Goal: Find contact information: Find contact information

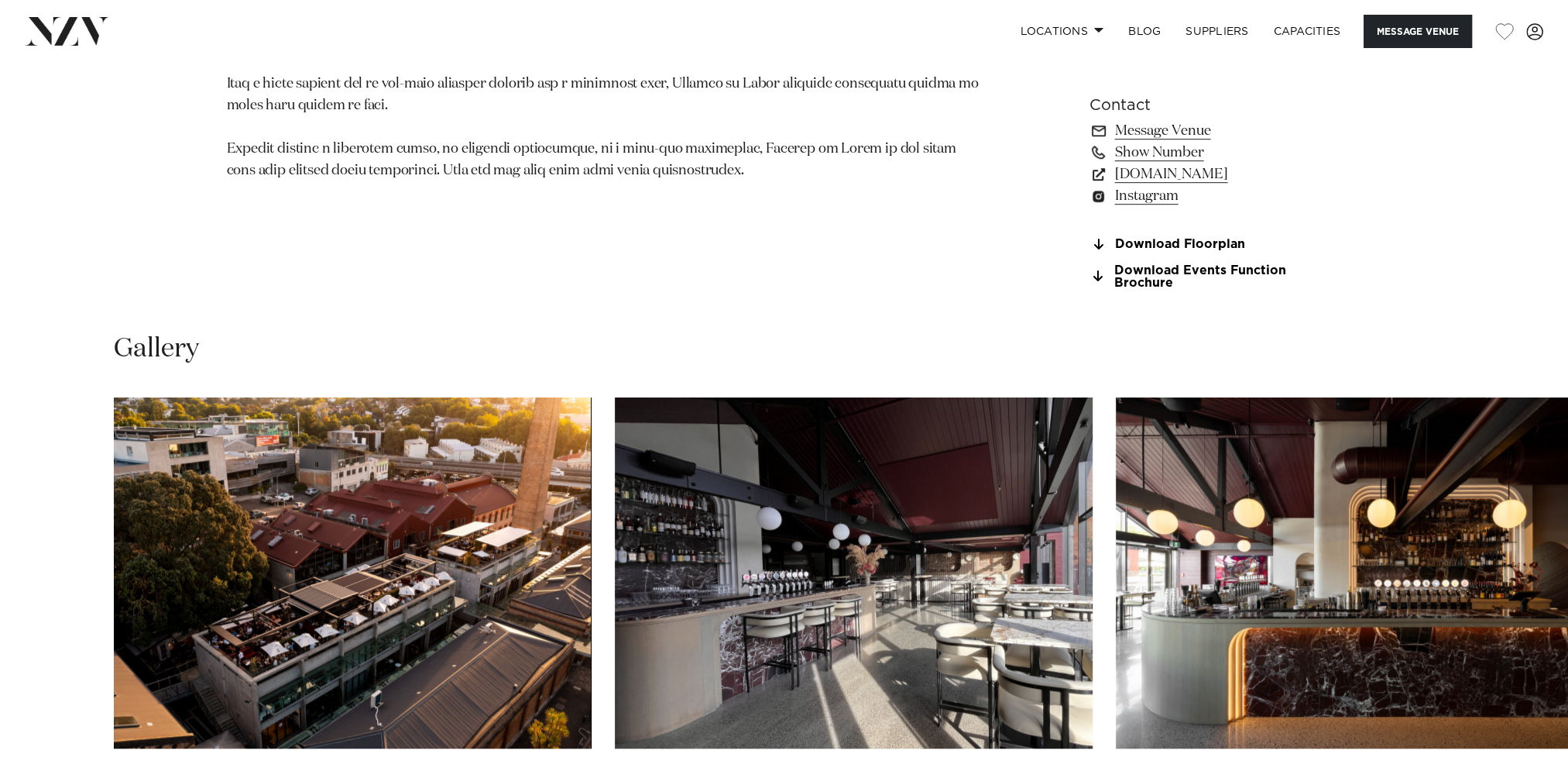
scroll to position [1549, 0]
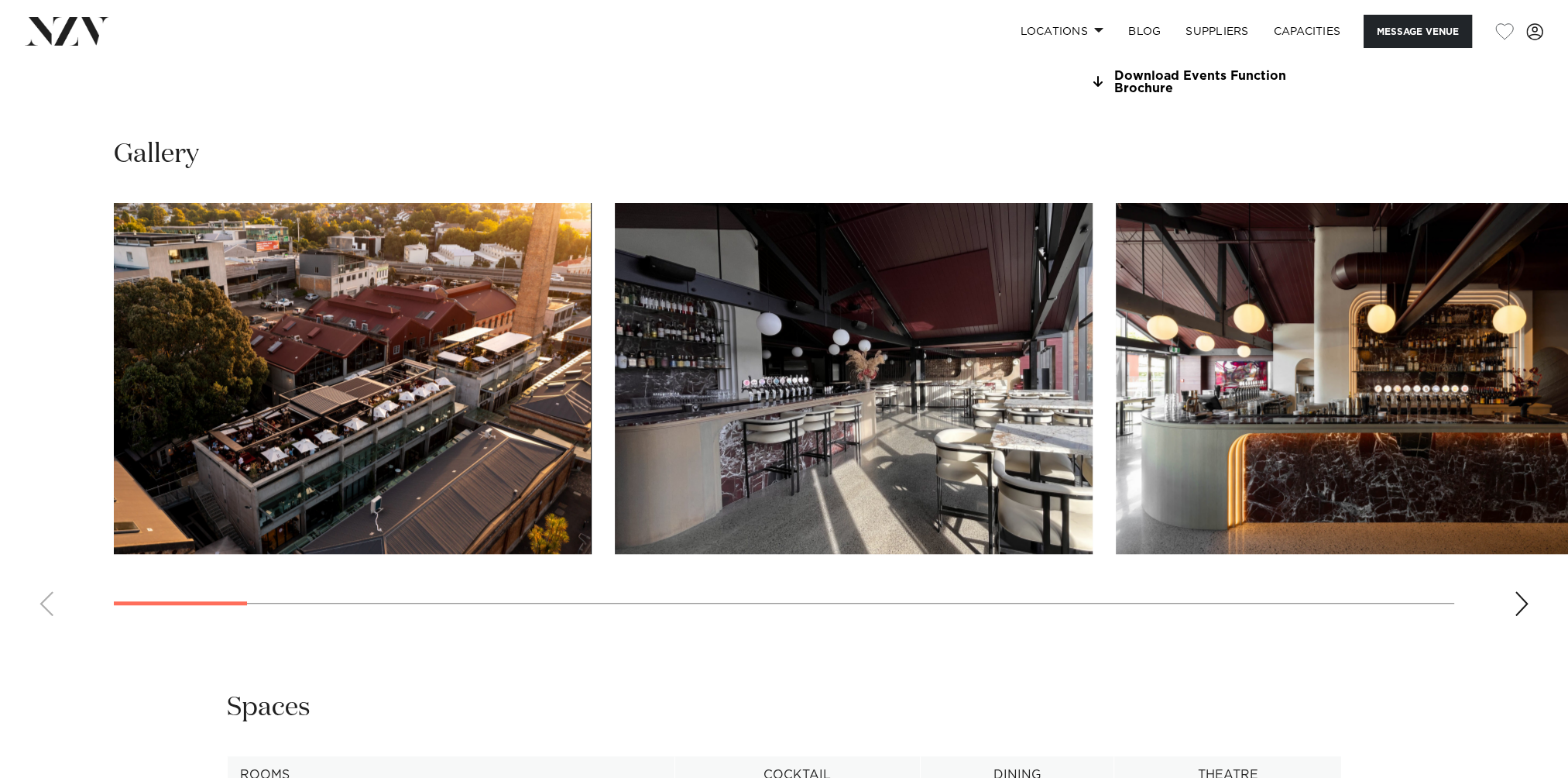
click at [1521, 591] on div "Next slide" at bounding box center [1521, 603] width 15 height 25
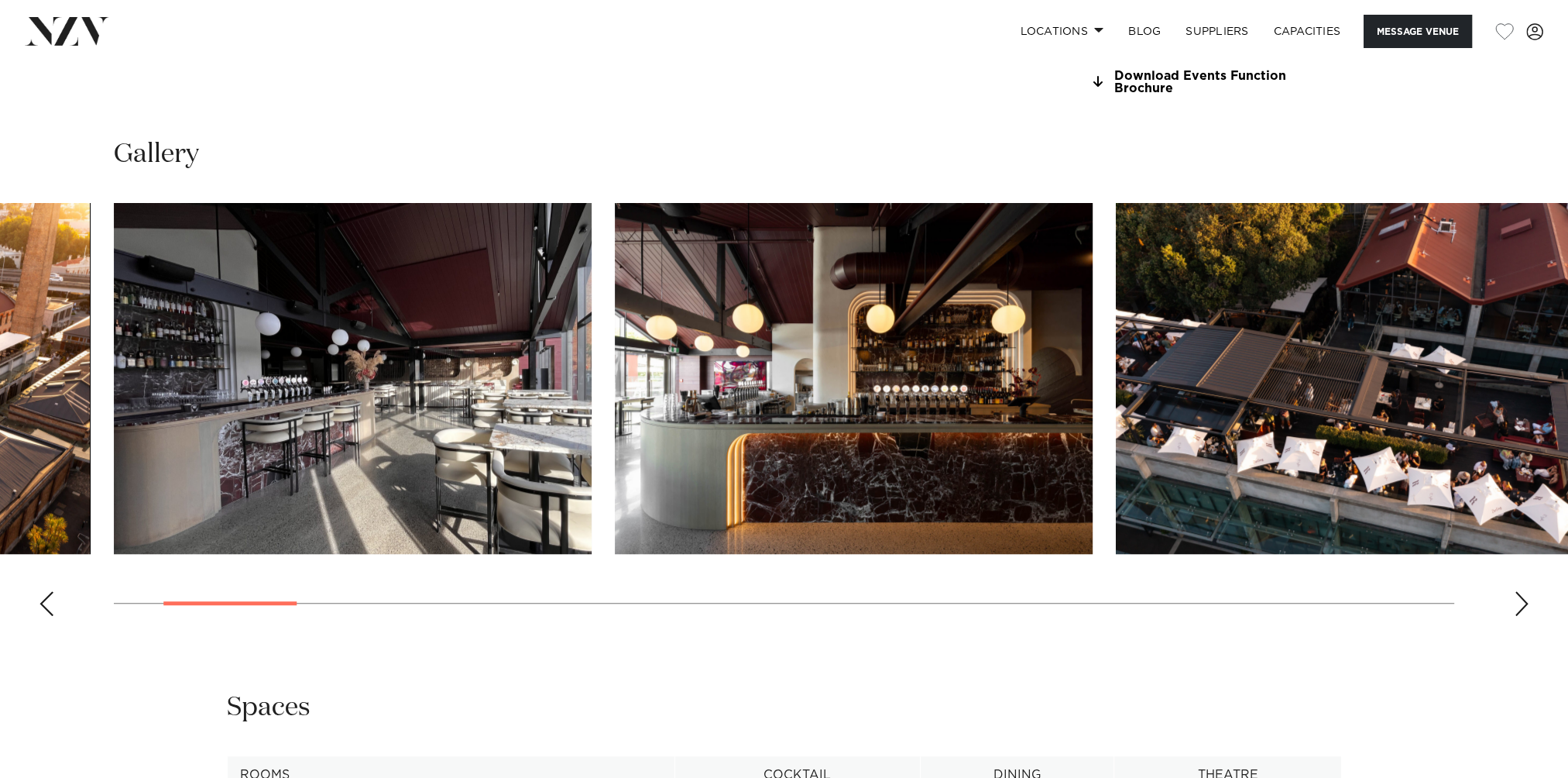
click at [1521, 591] on div "Next slide" at bounding box center [1521, 603] width 15 height 25
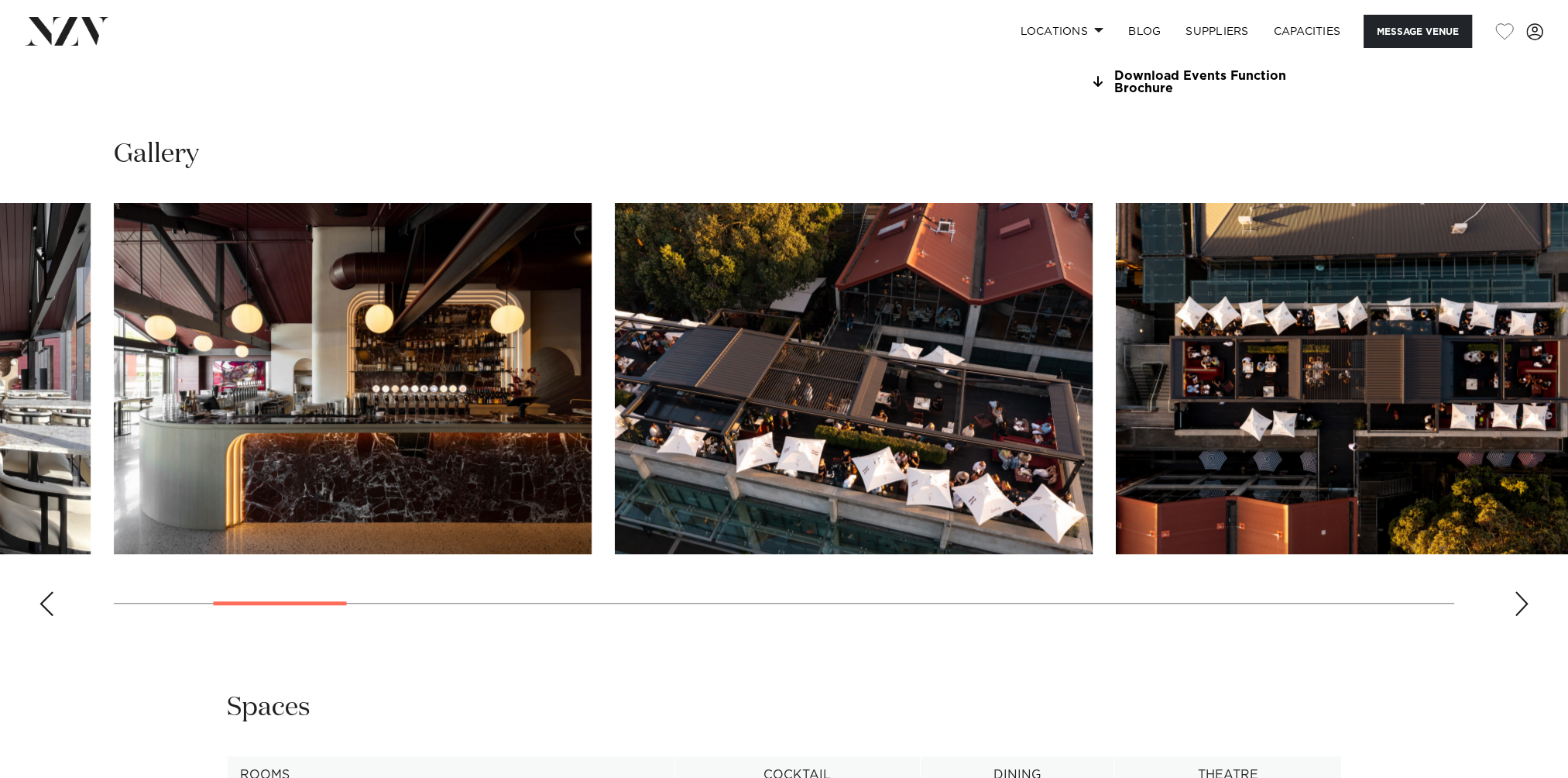
click at [1521, 591] on div "Next slide" at bounding box center [1521, 603] width 15 height 25
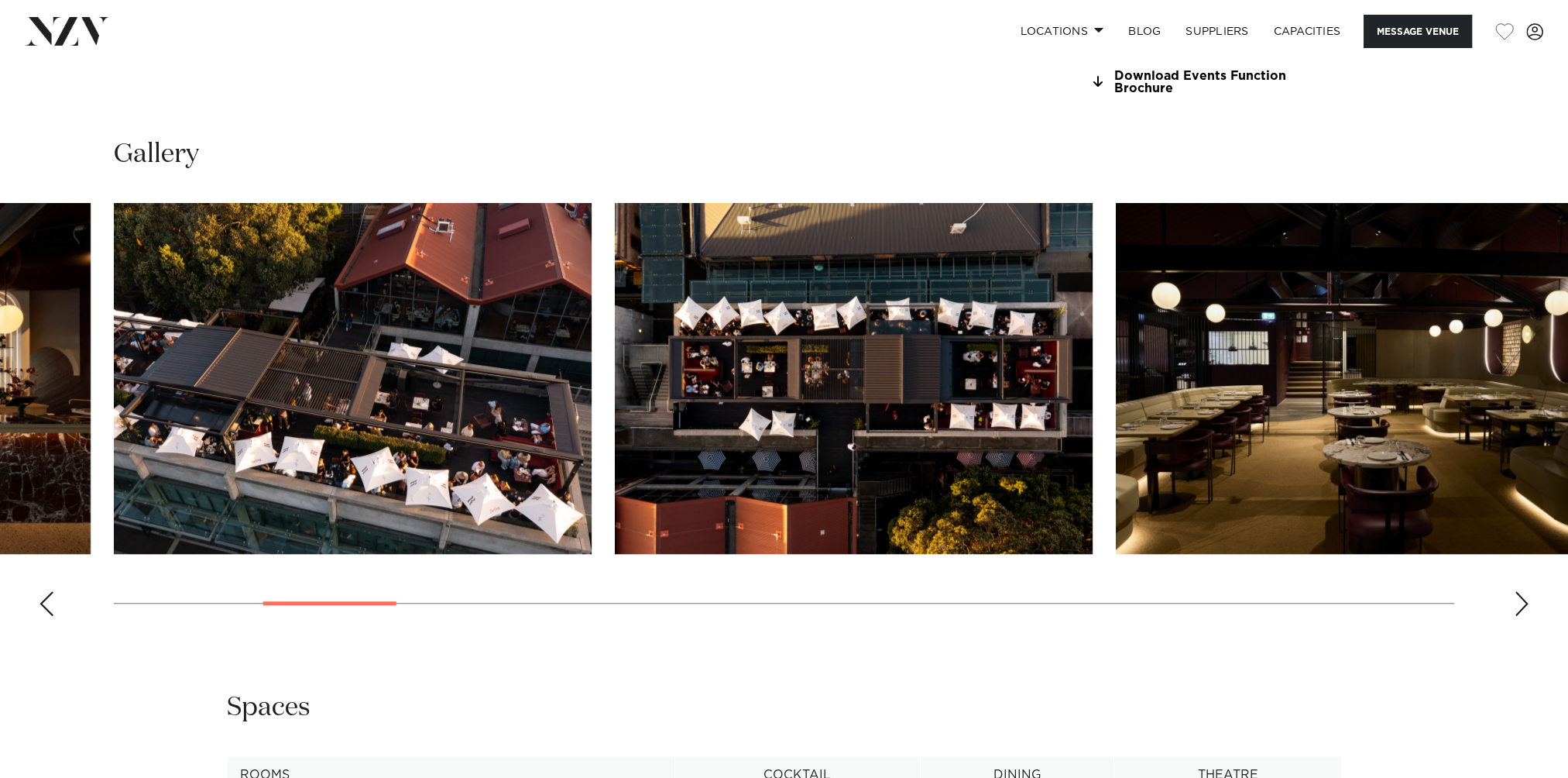
click at [1521, 591] on div "Next slide" at bounding box center [1521, 603] width 15 height 25
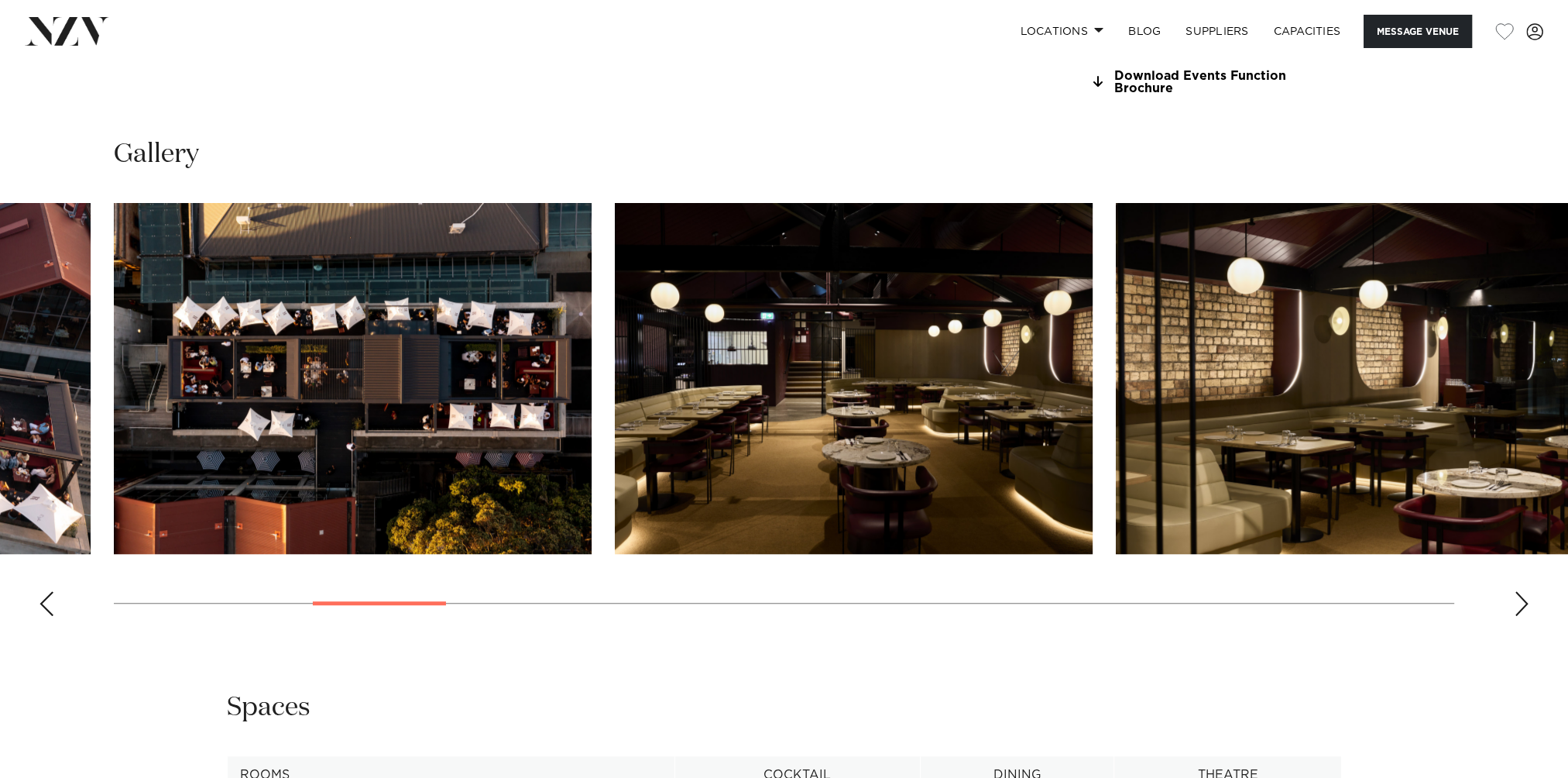
click at [1521, 591] on div "Next slide" at bounding box center [1521, 603] width 15 height 25
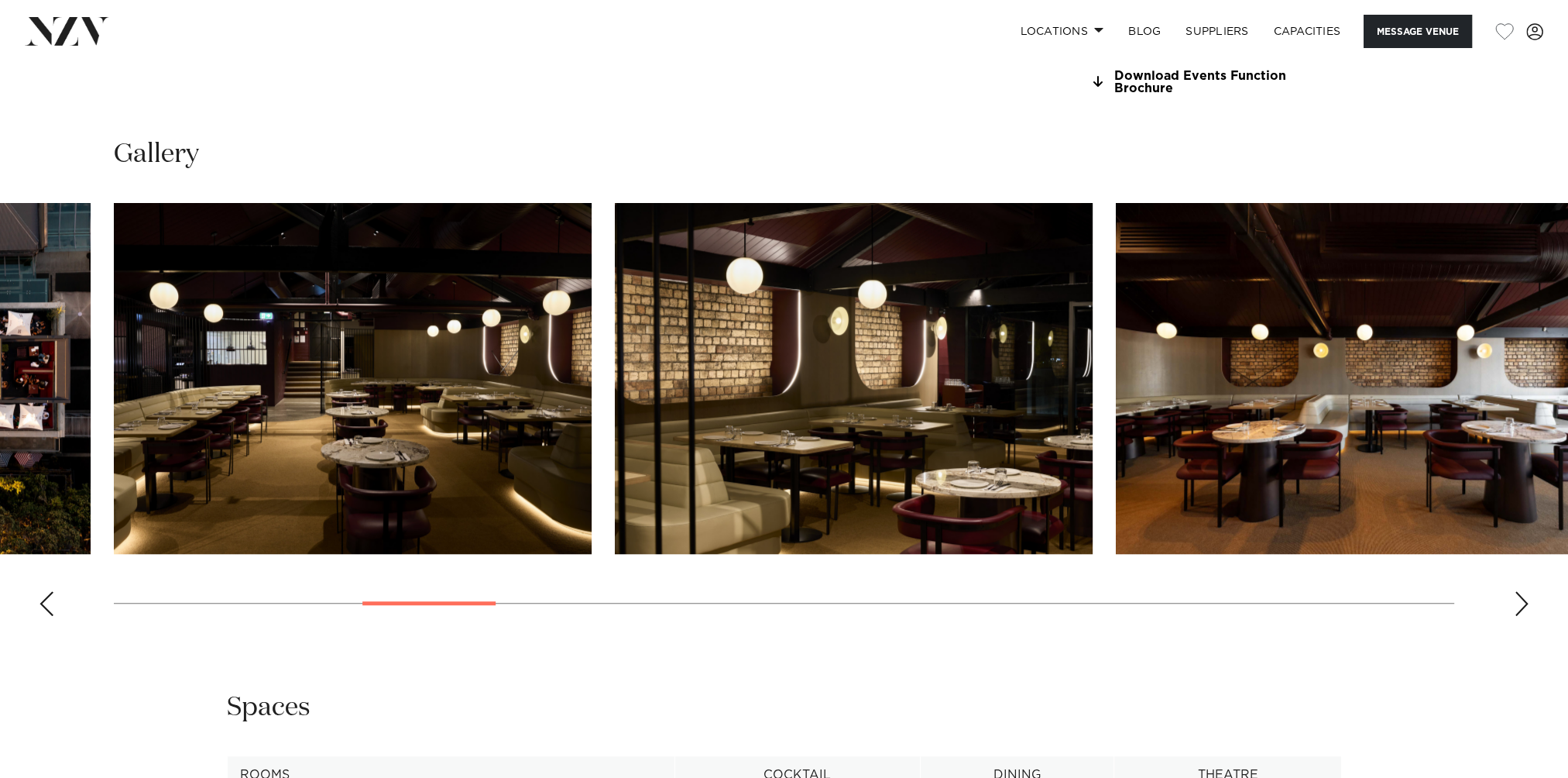
click at [1521, 591] on div "Next slide" at bounding box center [1521, 603] width 15 height 25
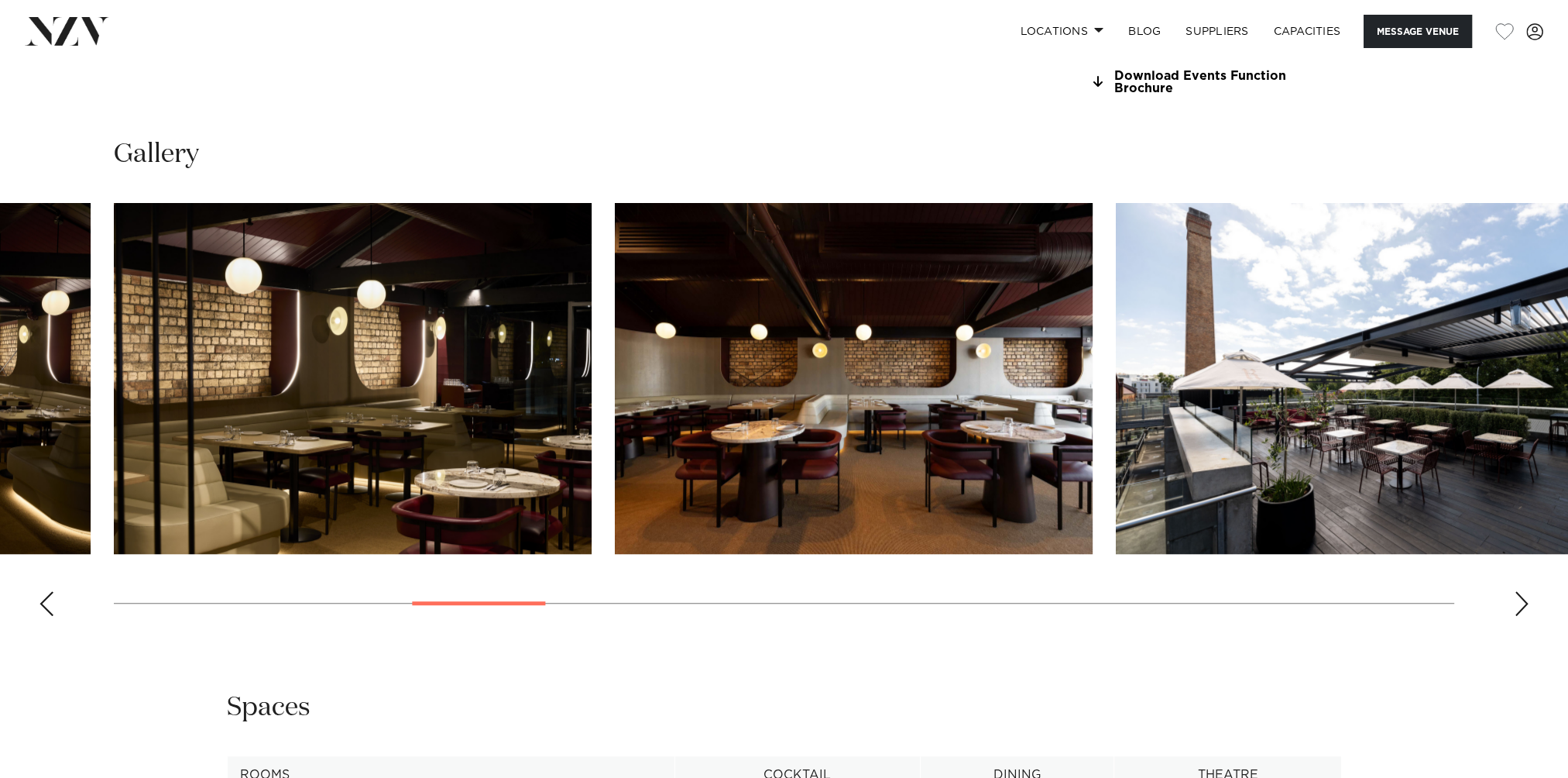
click at [1521, 591] on div "Next slide" at bounding box center [1521, 603] width 15 height 25
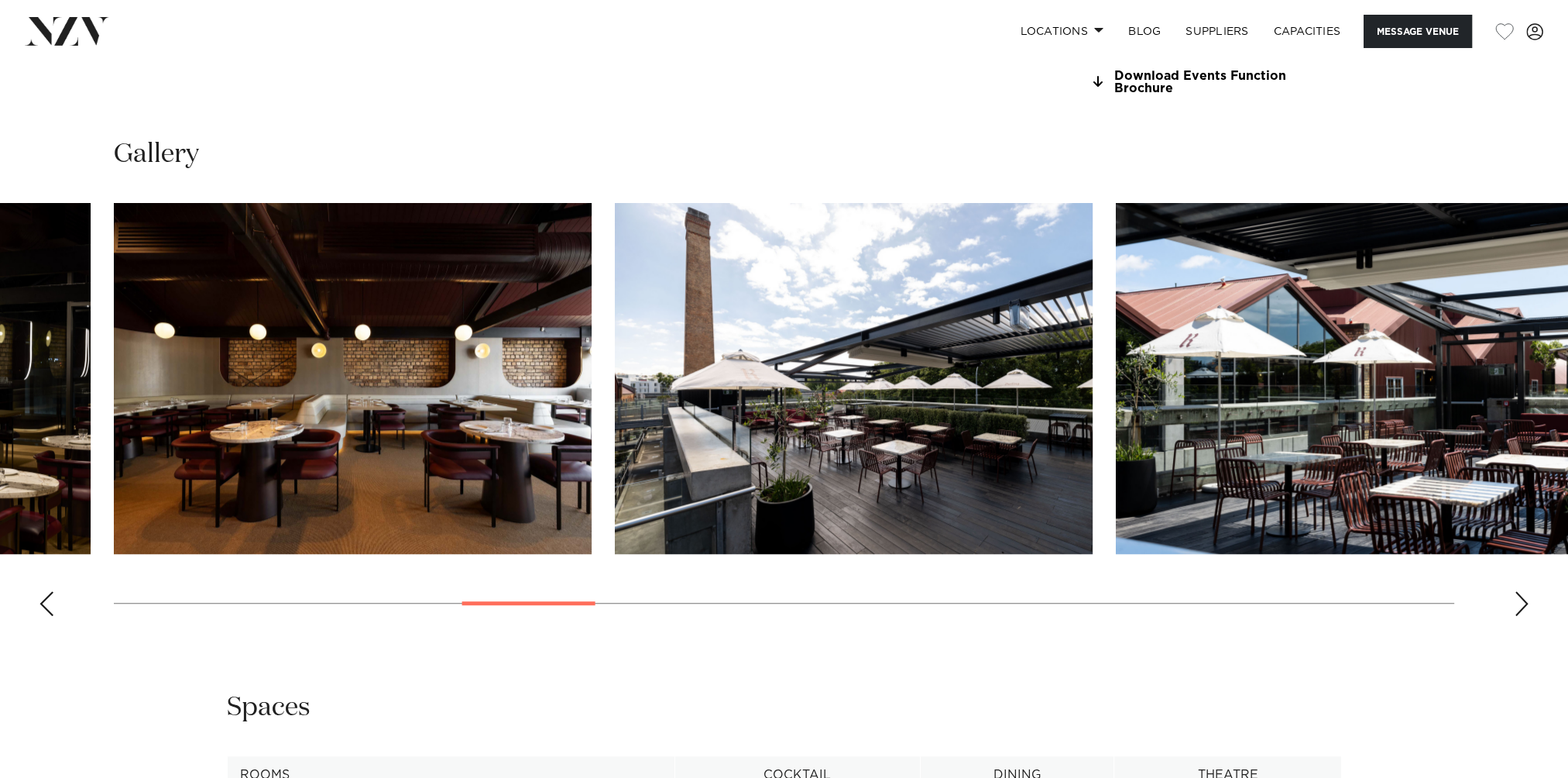
click at [1521, 591] on div "Next slide" at bounding box center [1521, 603] width 15 height 25
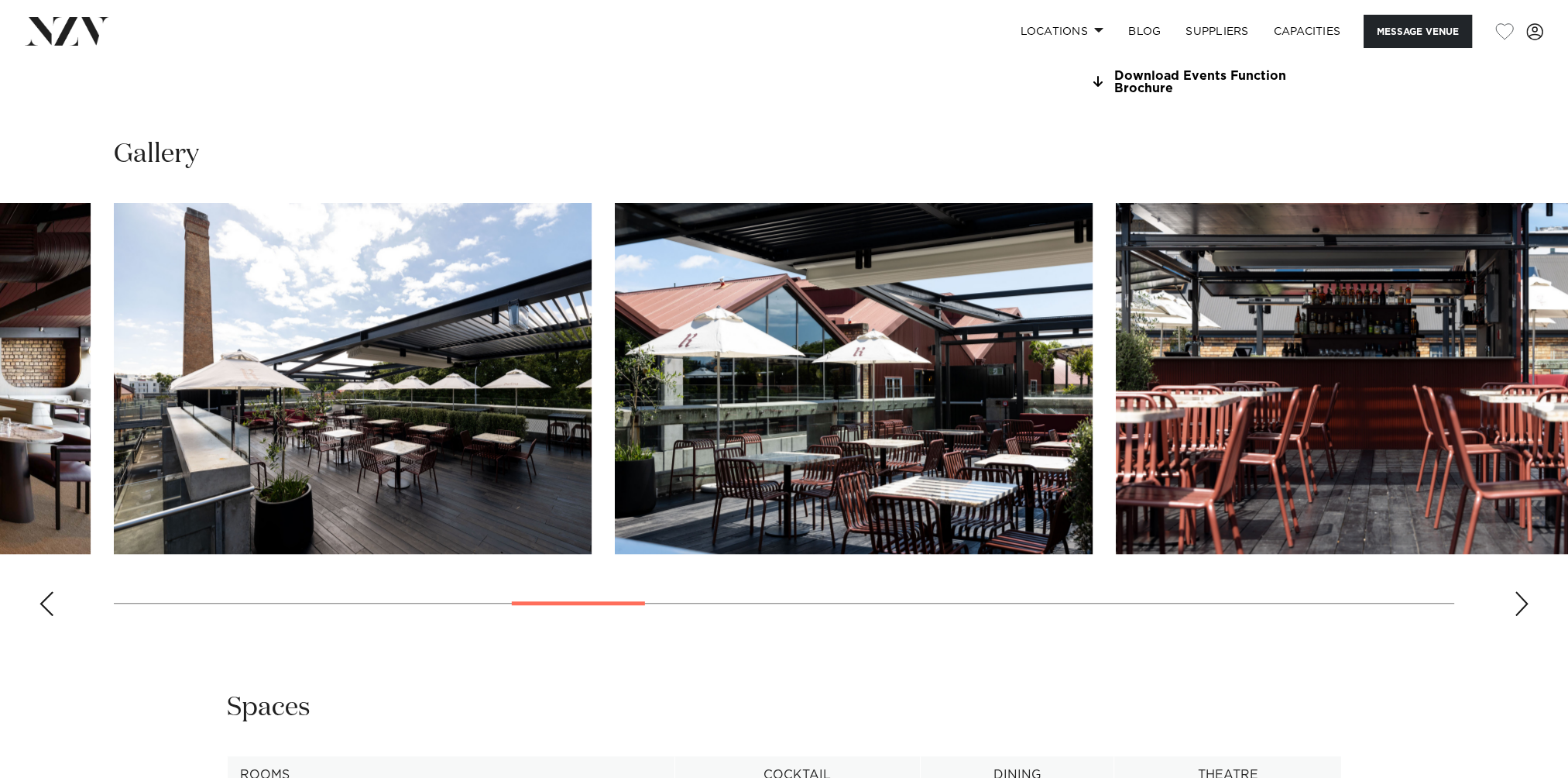
click at [1521, 591] on div "Next slide" at bounding box center [1521, 603] width 15 height 25
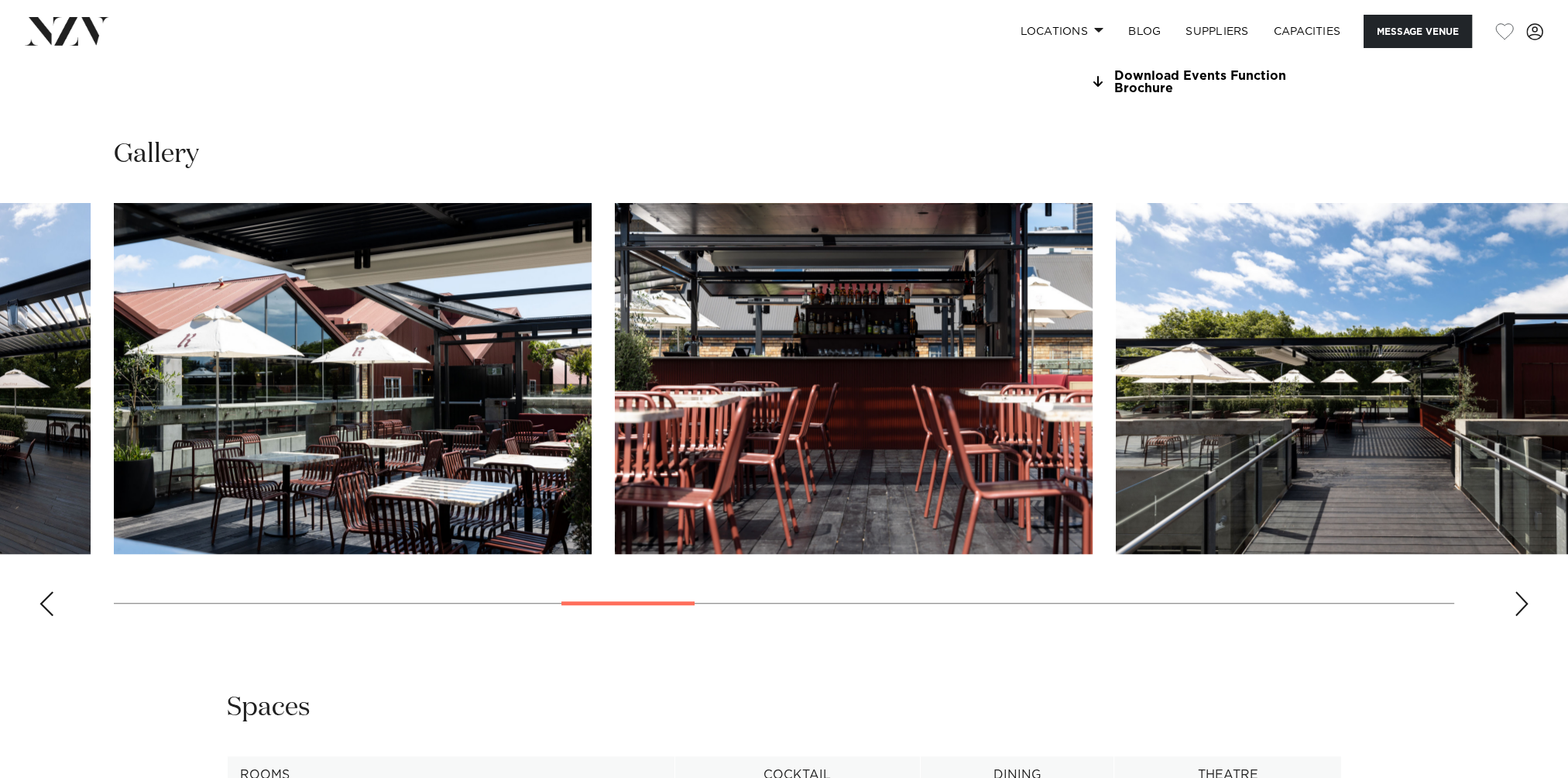
click at [1521, 591] on div "Next slide" at bounding box center [1521, 603] width 15 height 25
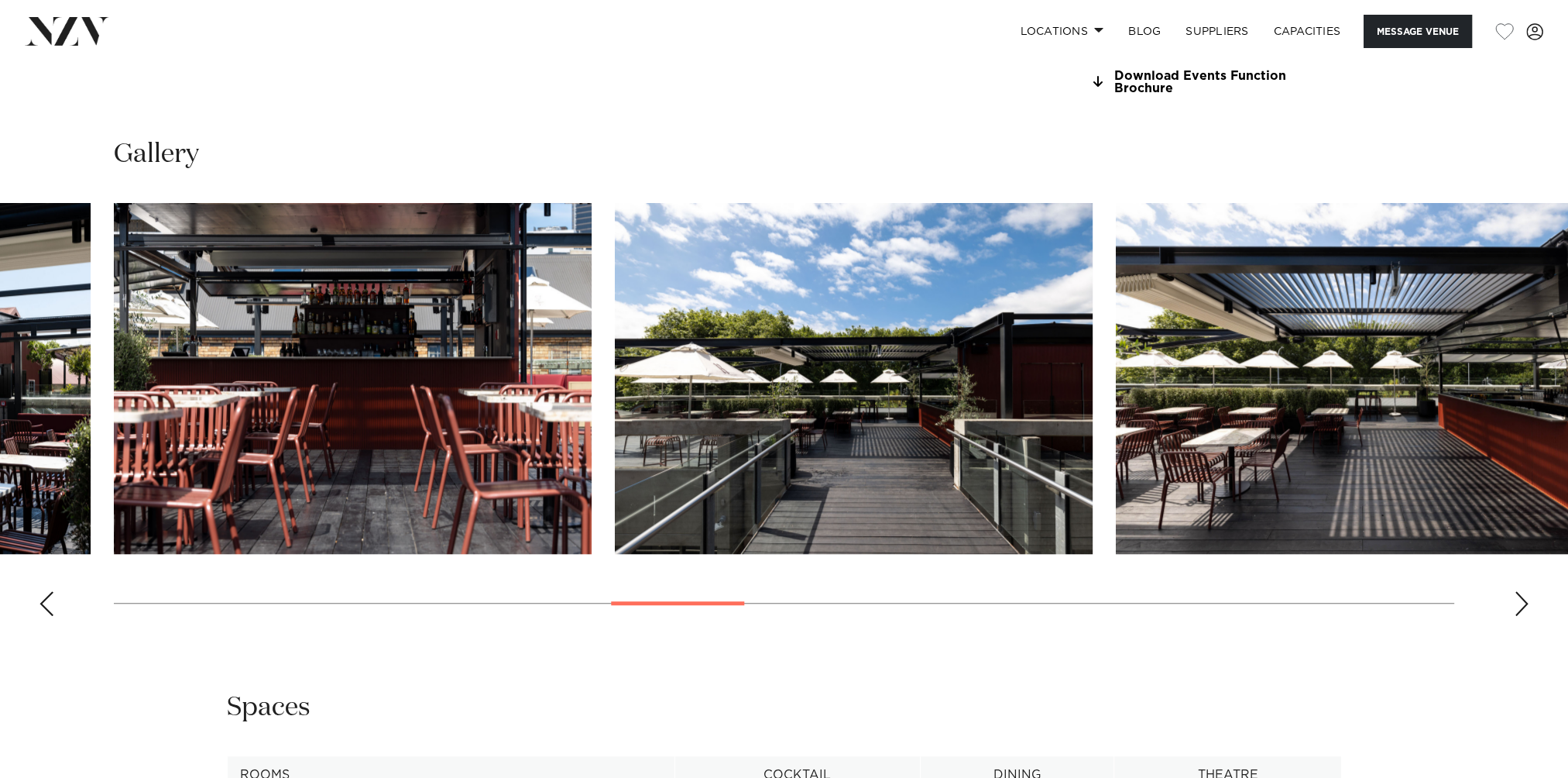
click at [1521, 591] on div "Next slide" at bounding box center [1521, 603] width 15 height 25
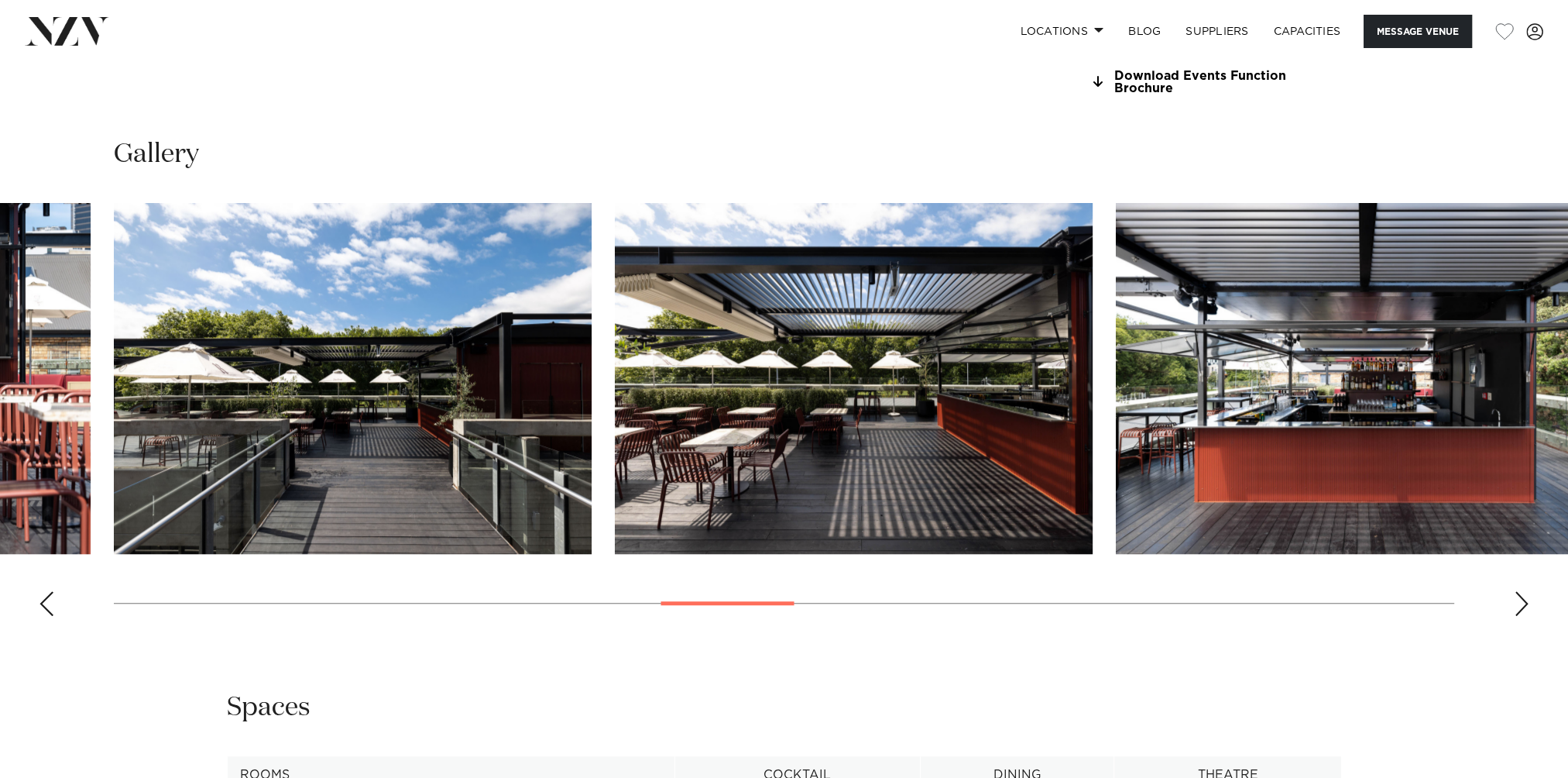
click at [1521, 591] on div "Next slide" at bounding box center [1521, 603] width 15 height 25
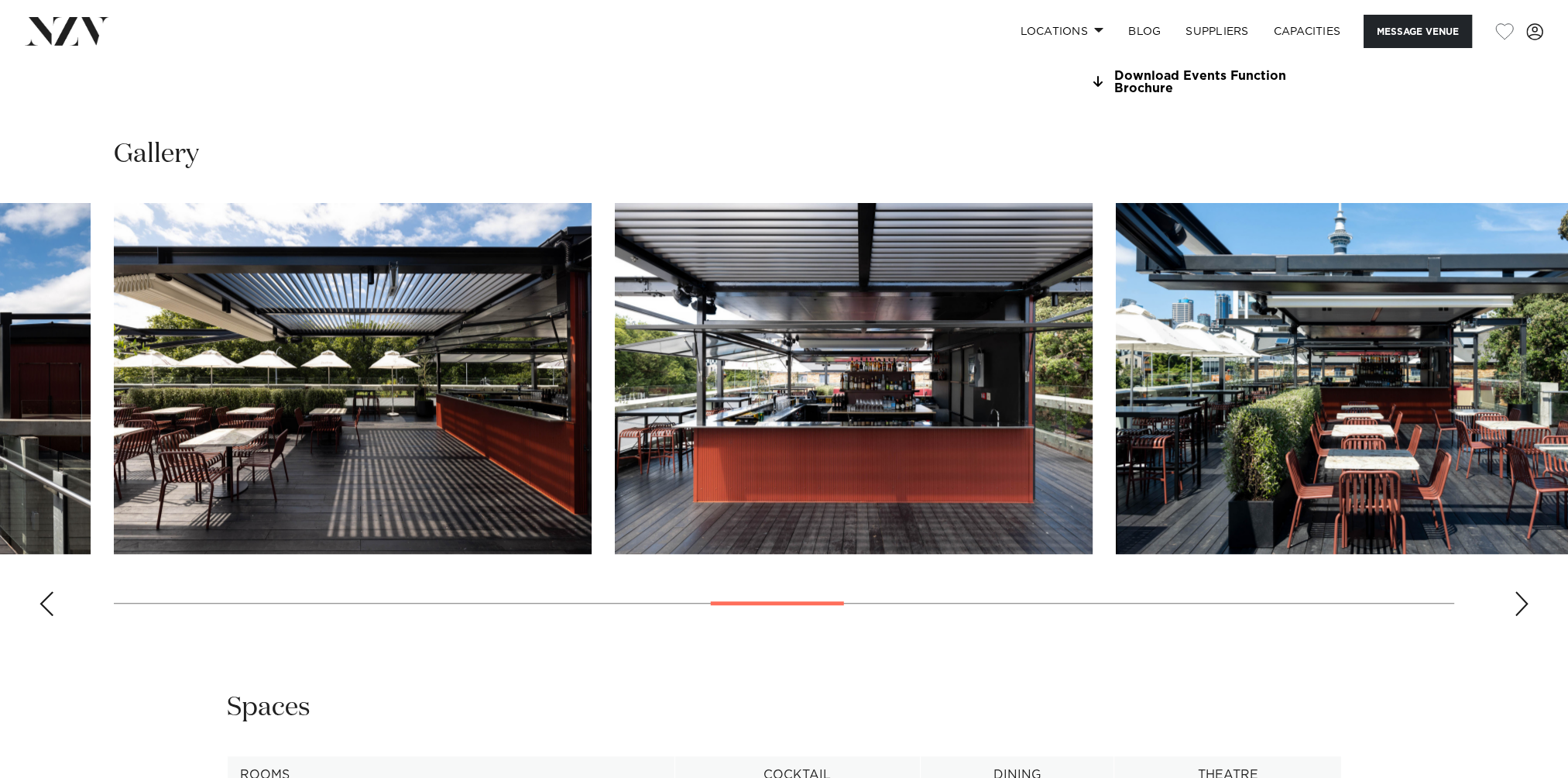
click at [1521, 591] on div "Next slide" at bounding box center [1521, 603] width 15 height 25
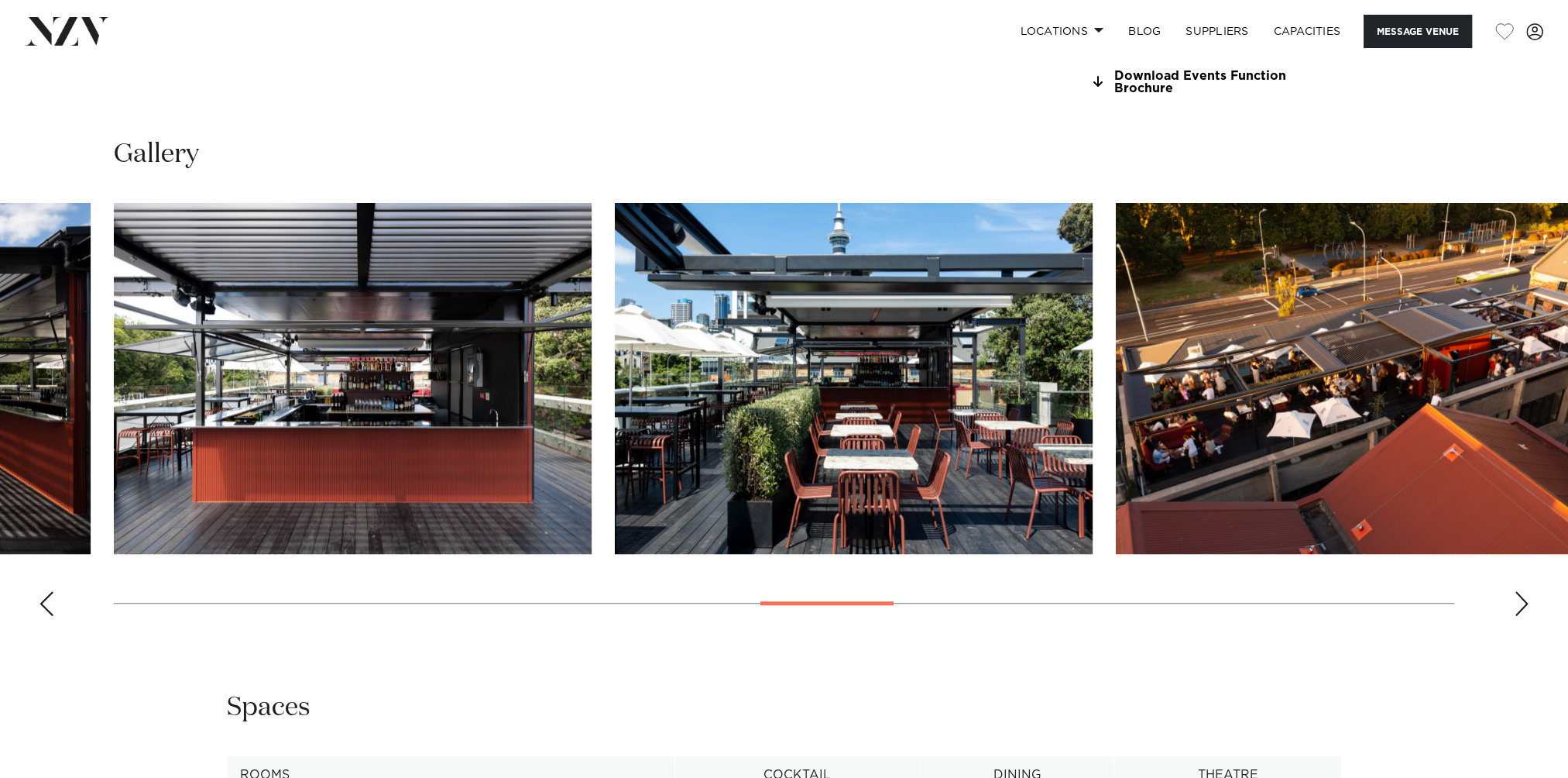
click at [1521, 591] on div "Next slide" at bounding box center [1521, 603] width 15 height 25
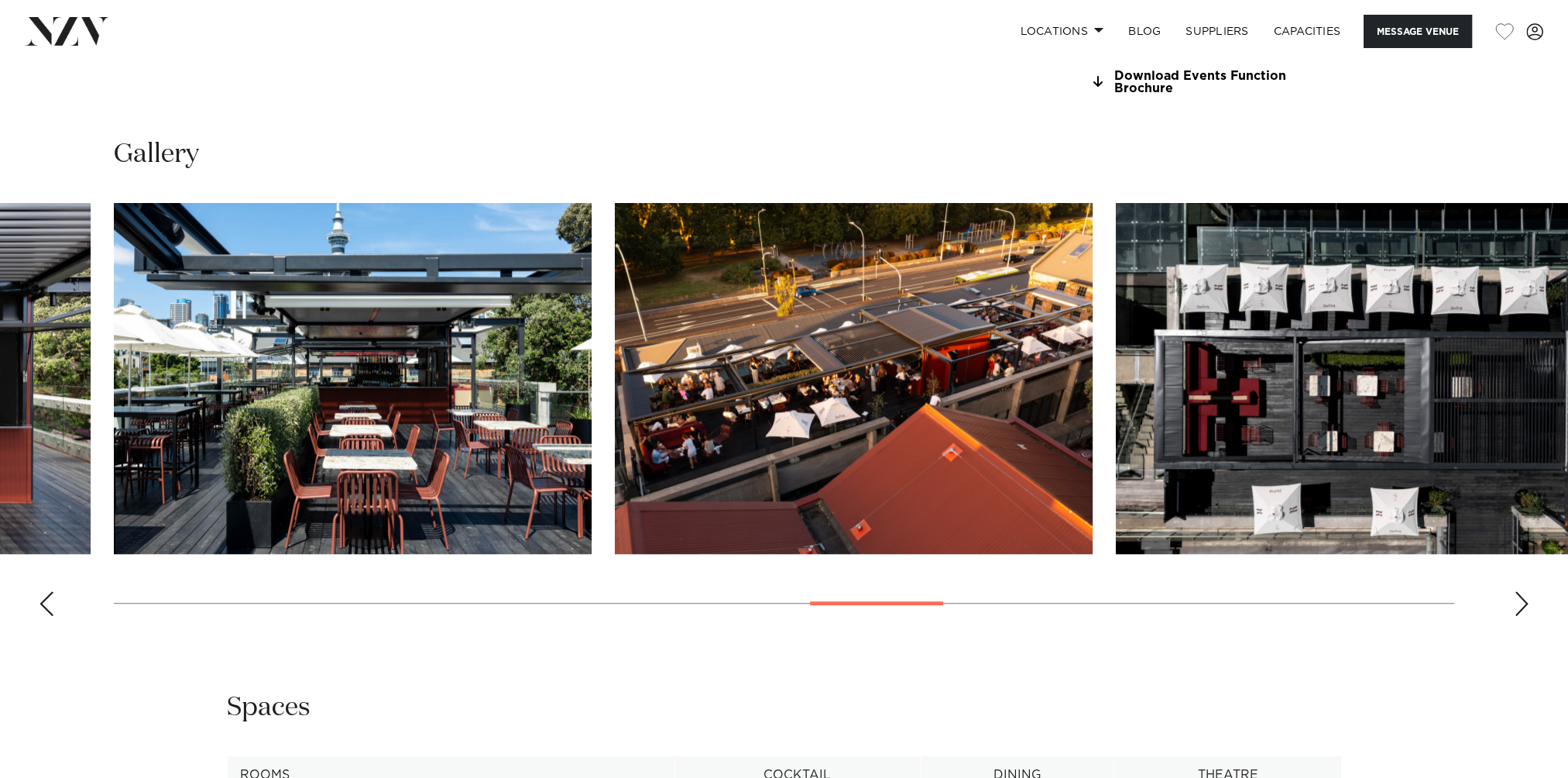
click at [1521, 591] on div "Next slide" at bounding box center [1521, 603] width 15 height 25
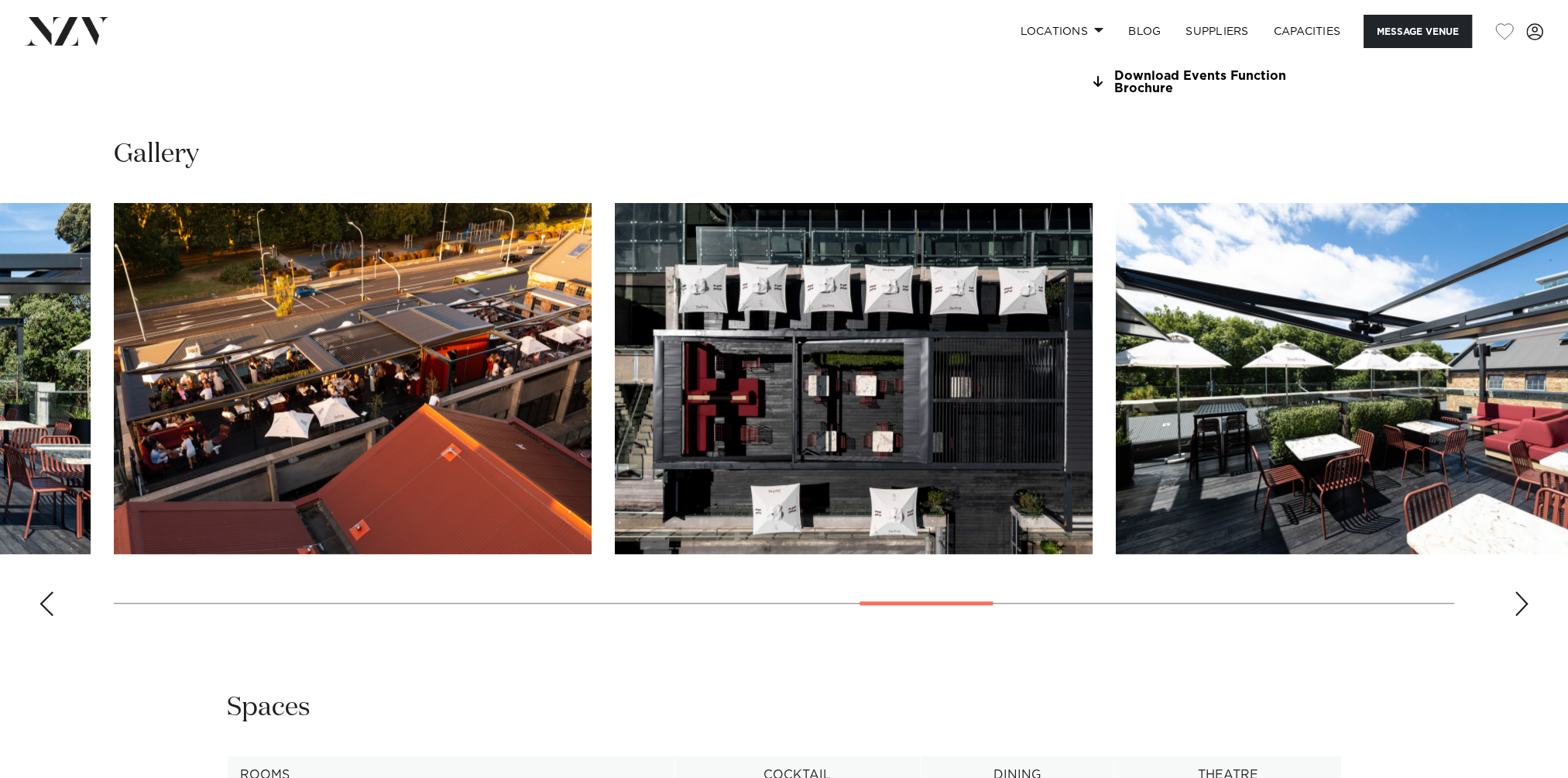
click at [1521, 591] on div "Next slide" at bounding box center [1521, 603] width 15 height 25
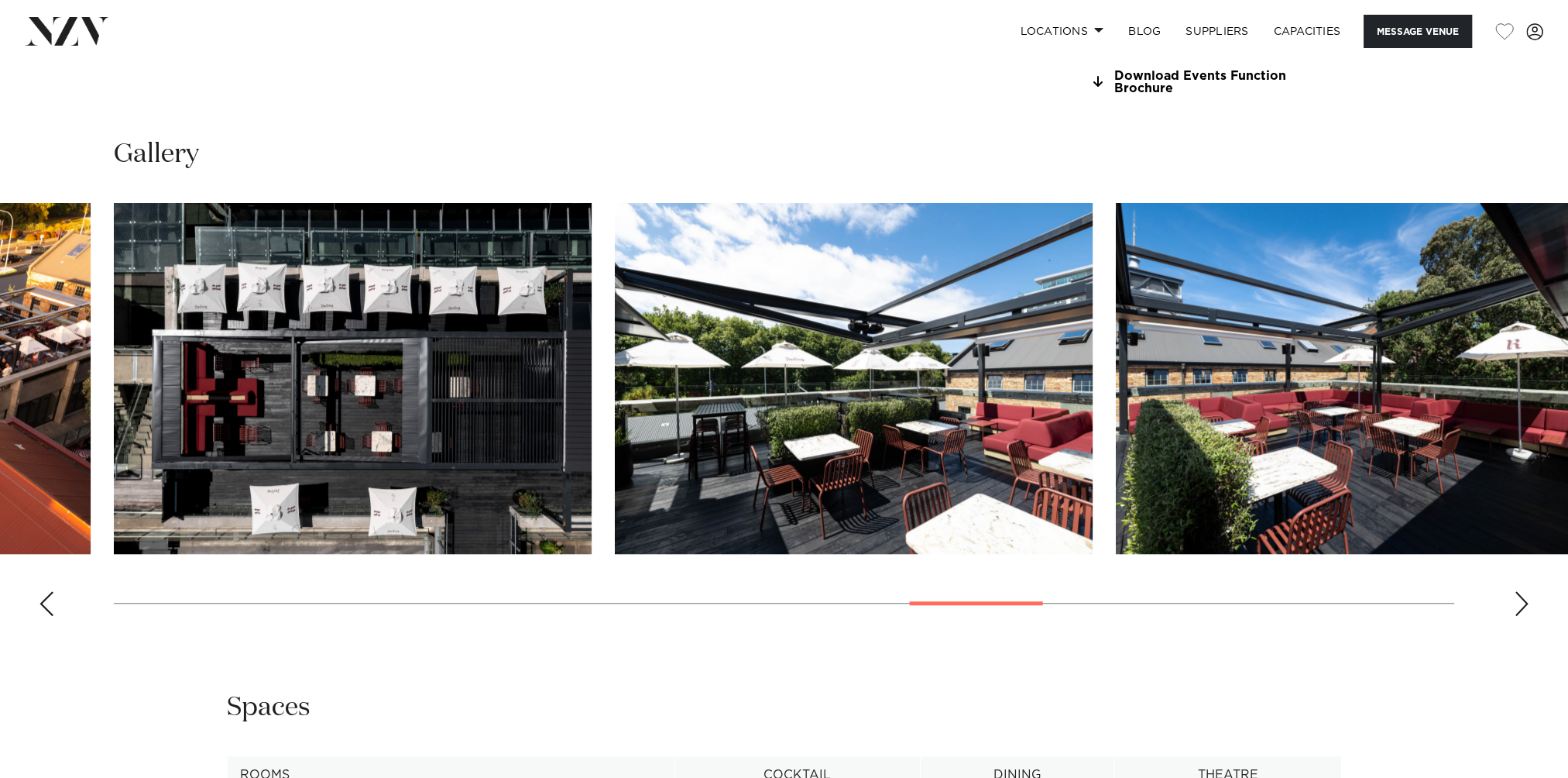
click at [1521, 591] on div "Next slide" at bounding box center [1521, 603] width 15 height 25
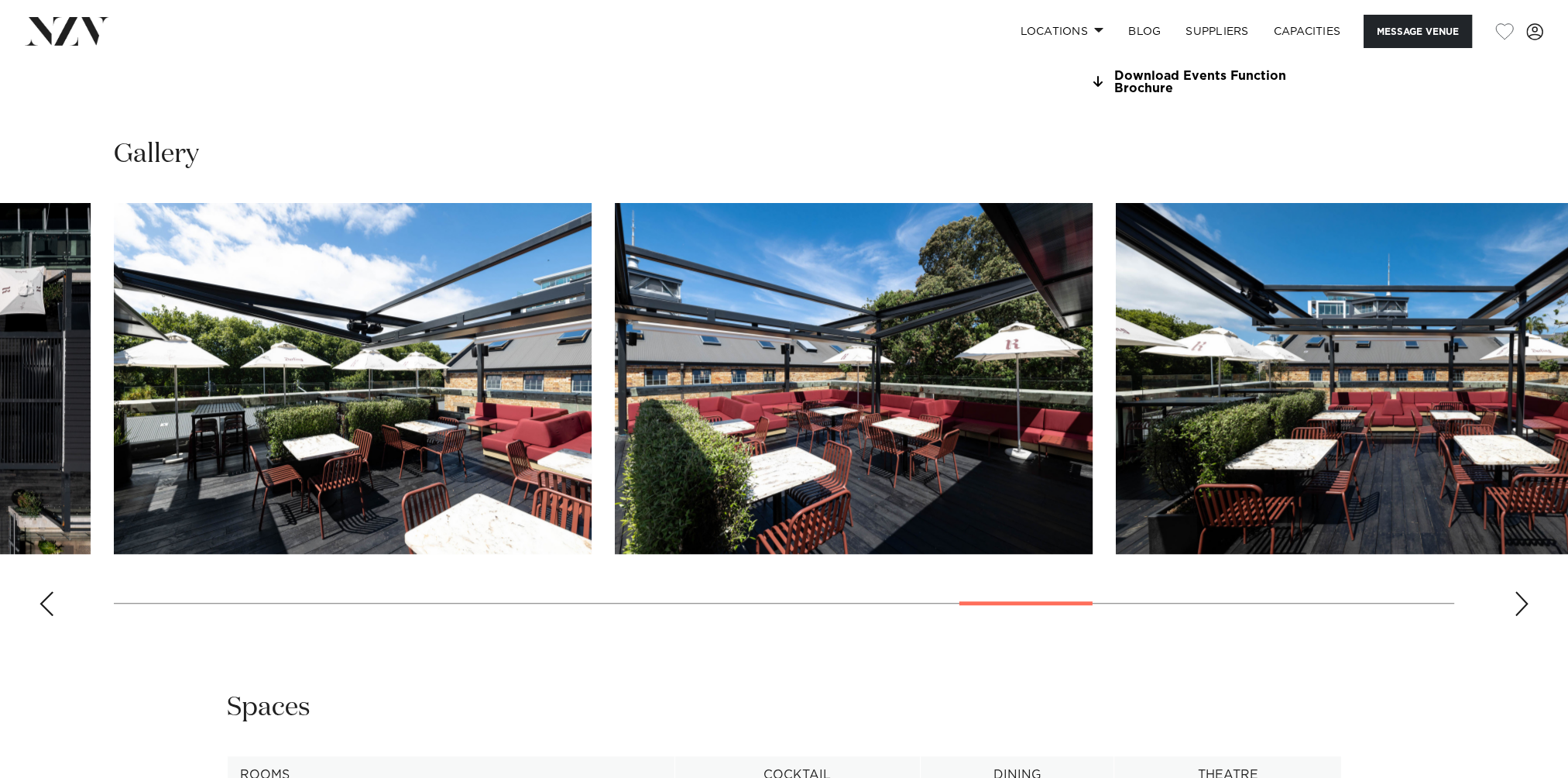
click at [1521, 591] on div "Next slide" at bounding box center [1521, 603] width 15 height 25
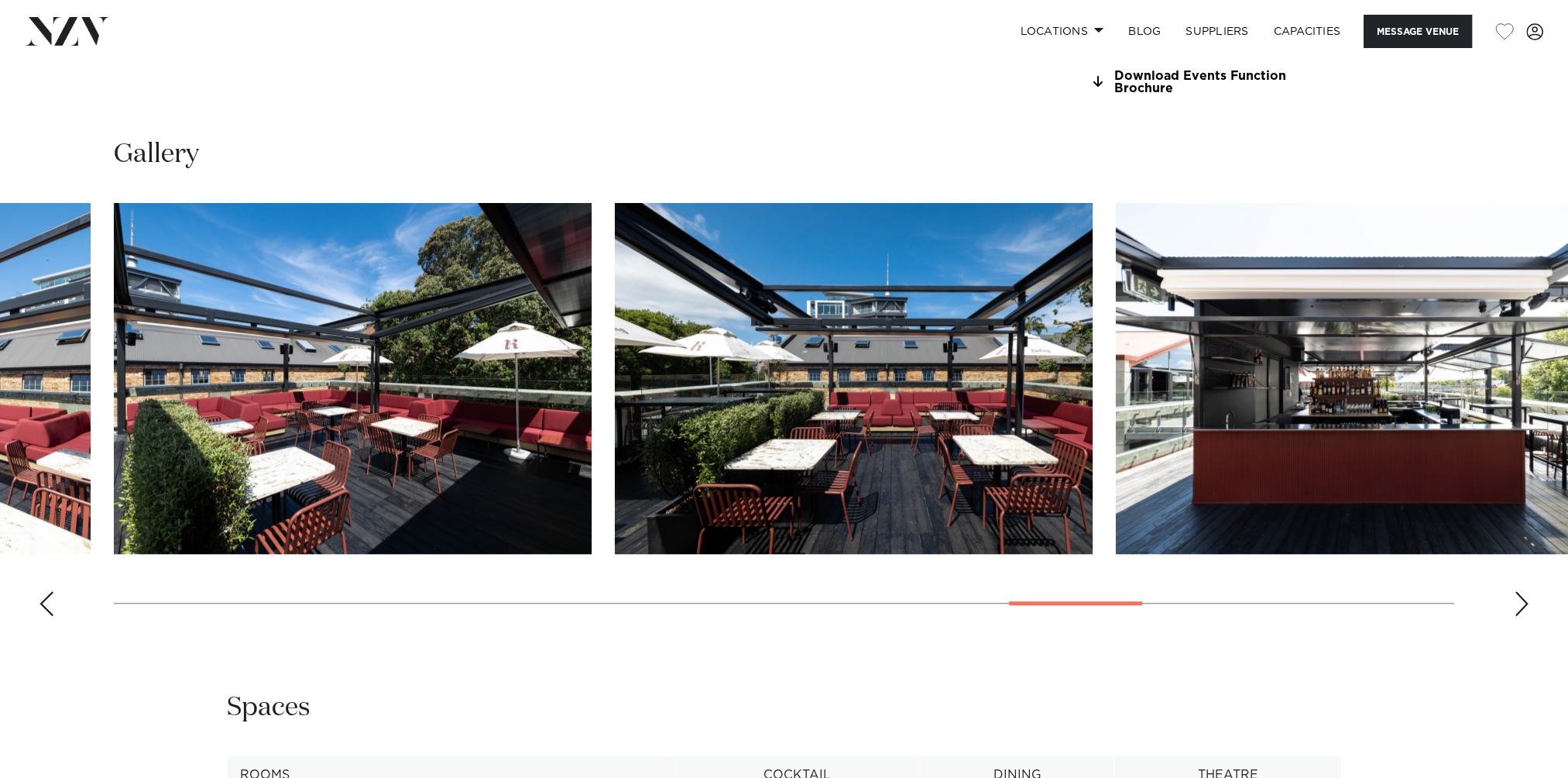
click at [1521, 591] on div "Next slide" at bounding box center [1521, 603] width 15 height 25
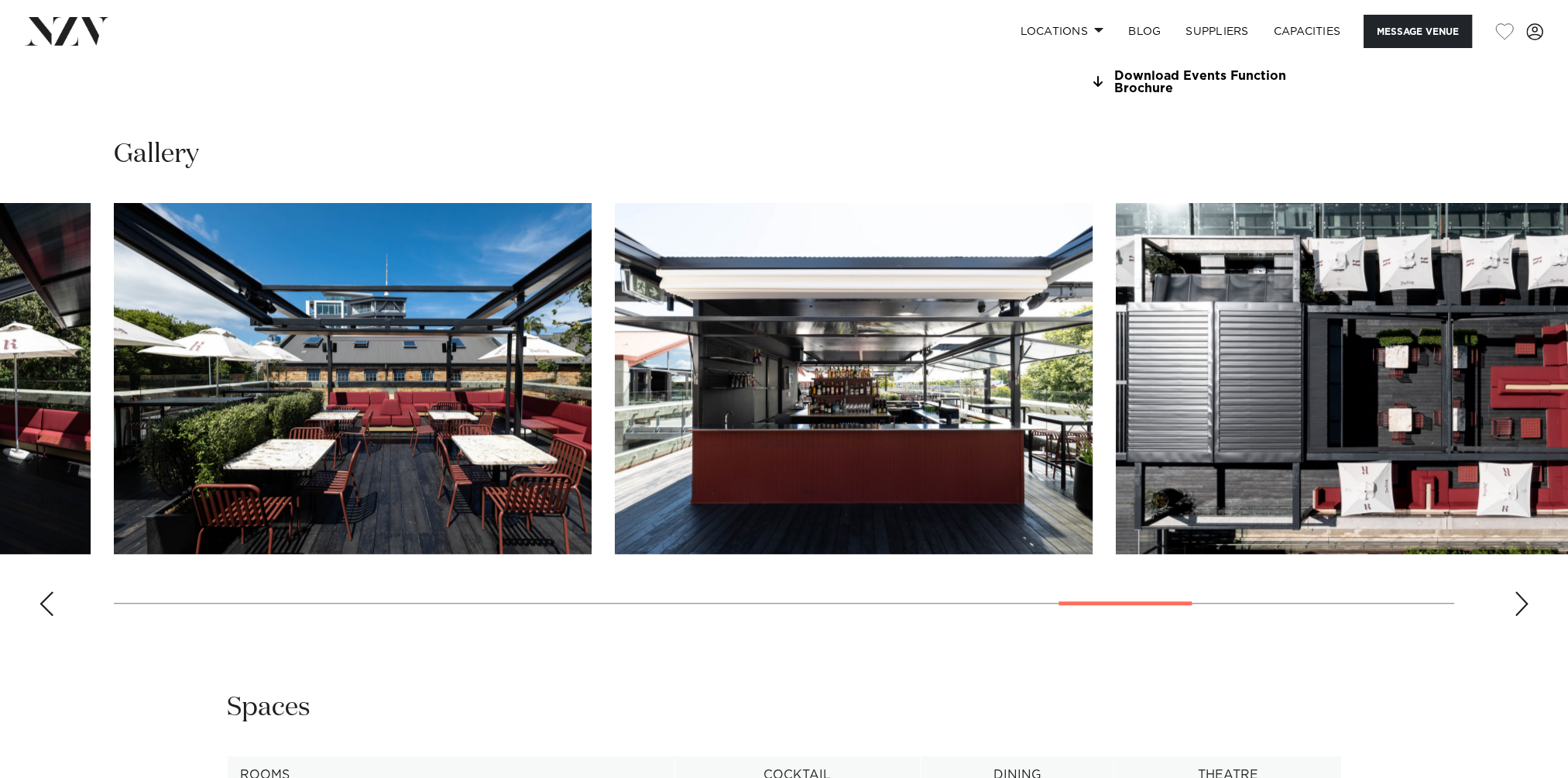
click at [1521, 591] on div "Next slide" at bounding box center [1521, 603] width 15 height 25
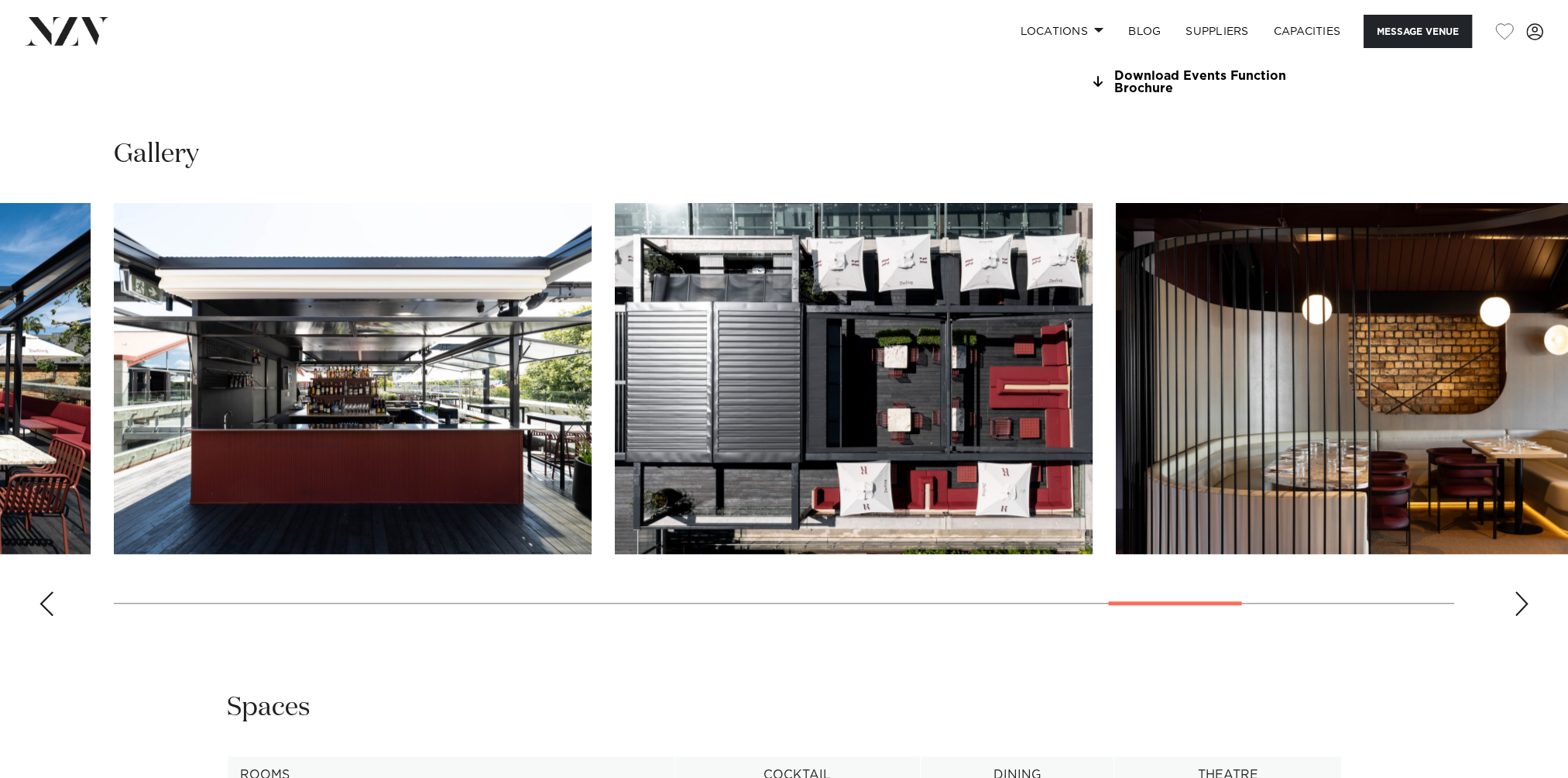
click at [1521, 591] on div "Next slide" at bounding box center [1521, 603] width 15 height 25
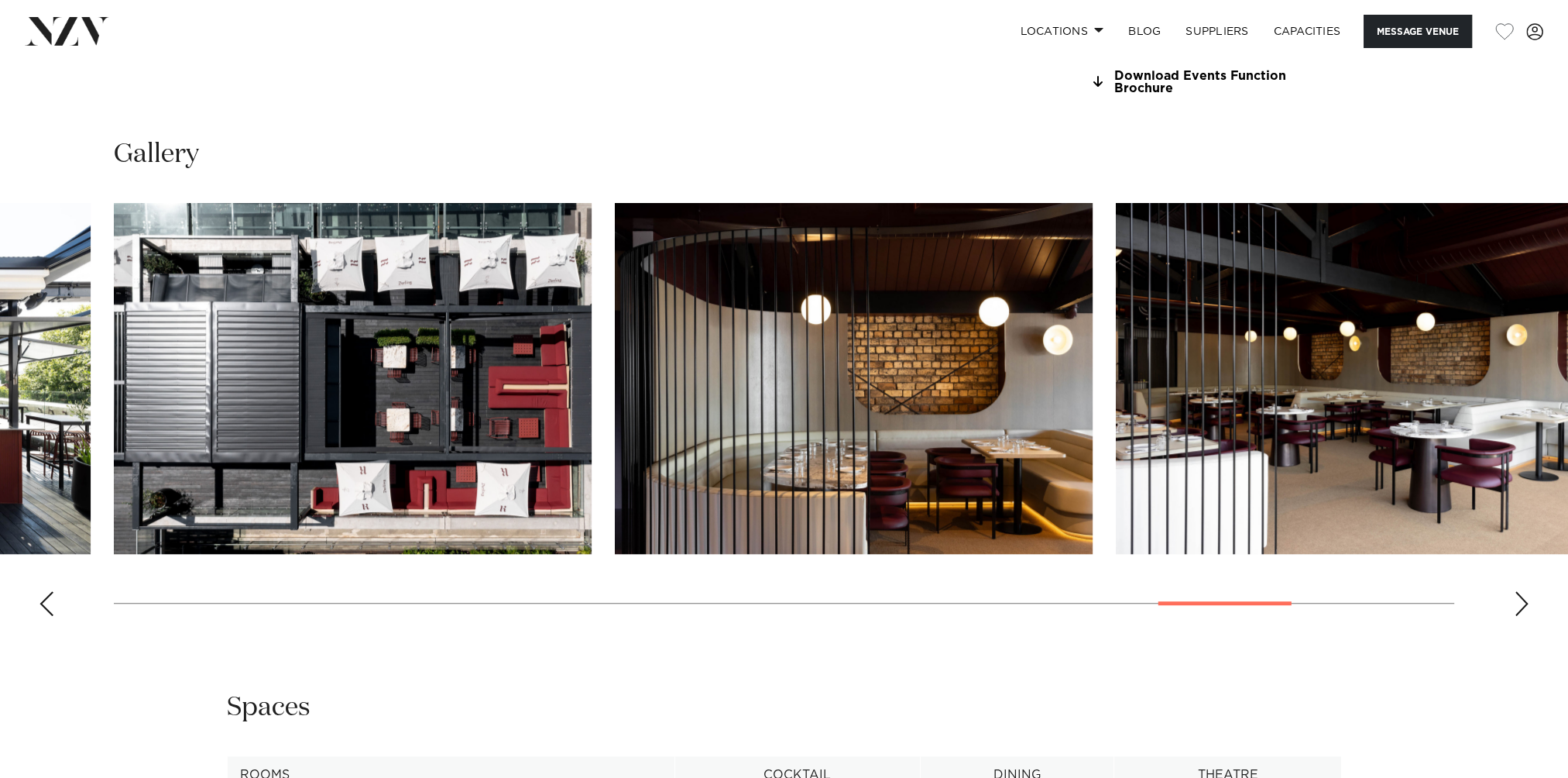
click at [1521, 591] on div "Next slide" at bounding box center [1521, 603] width 15 height 25
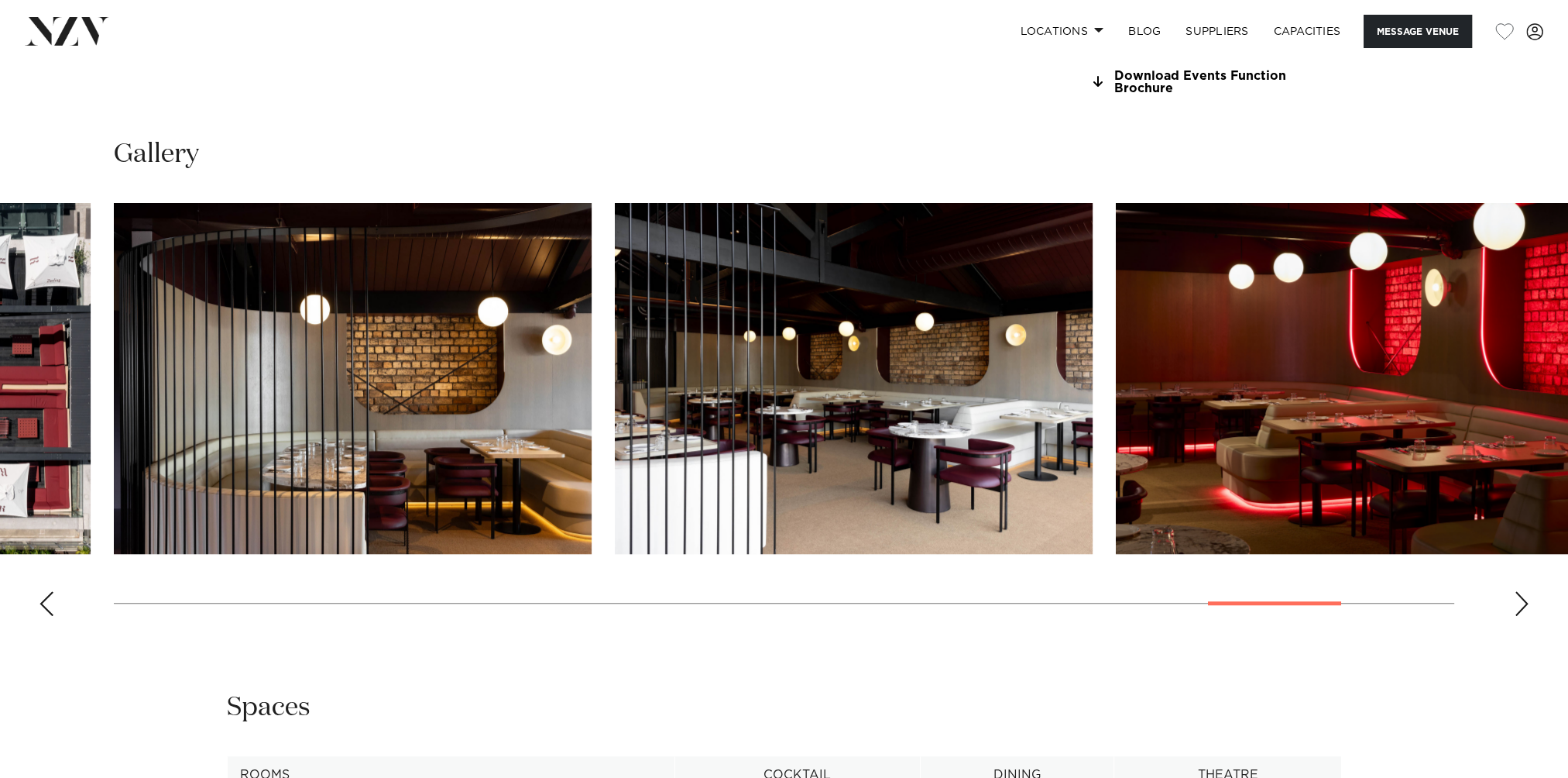
click at [1521, 591] on div "Next slide" at bounding box center [1521, 603] width 15 height 25
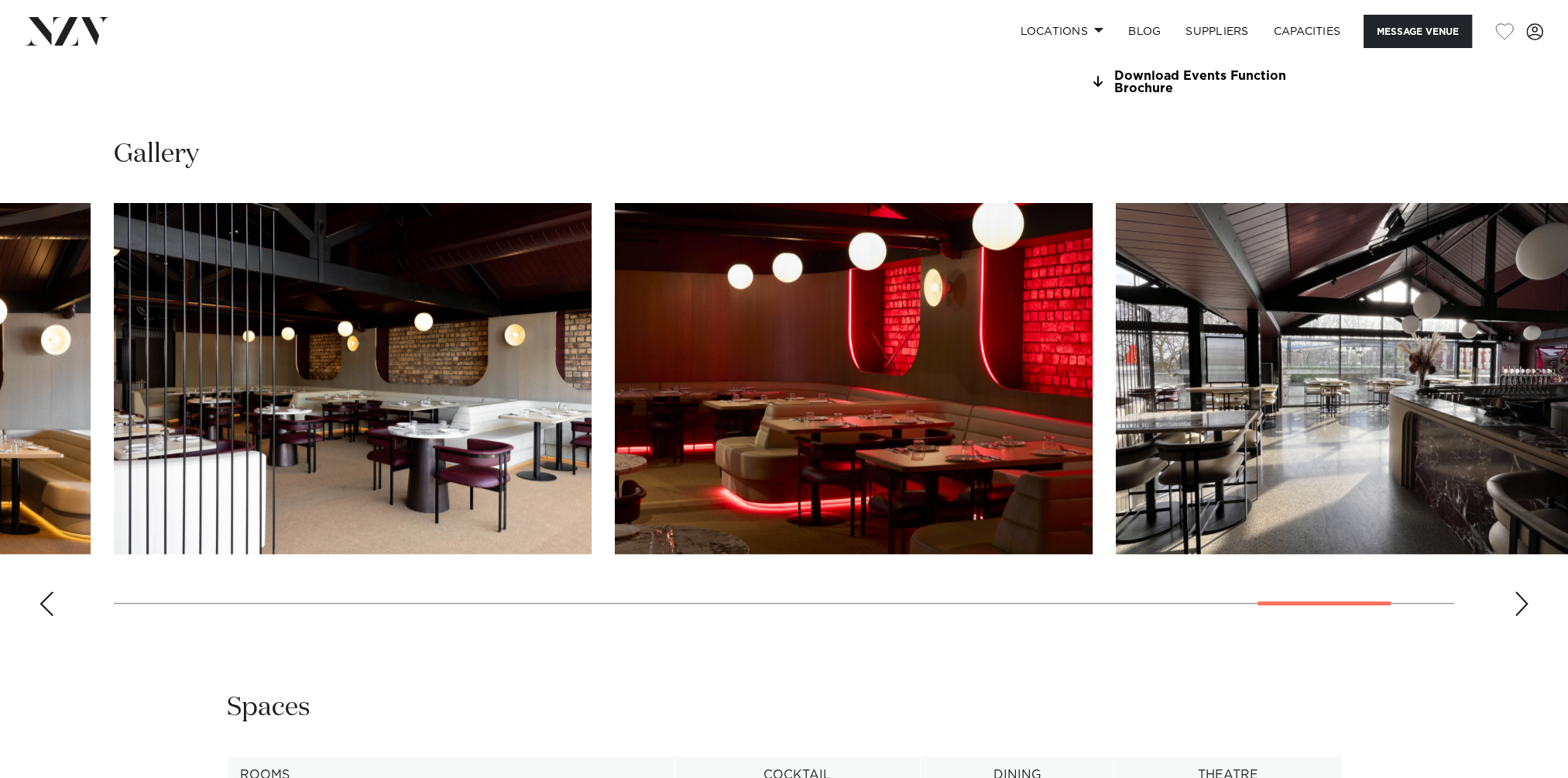
click at [1521, 591] on div "Next slide" at bounding box center [1521, 603] width 15 height 25
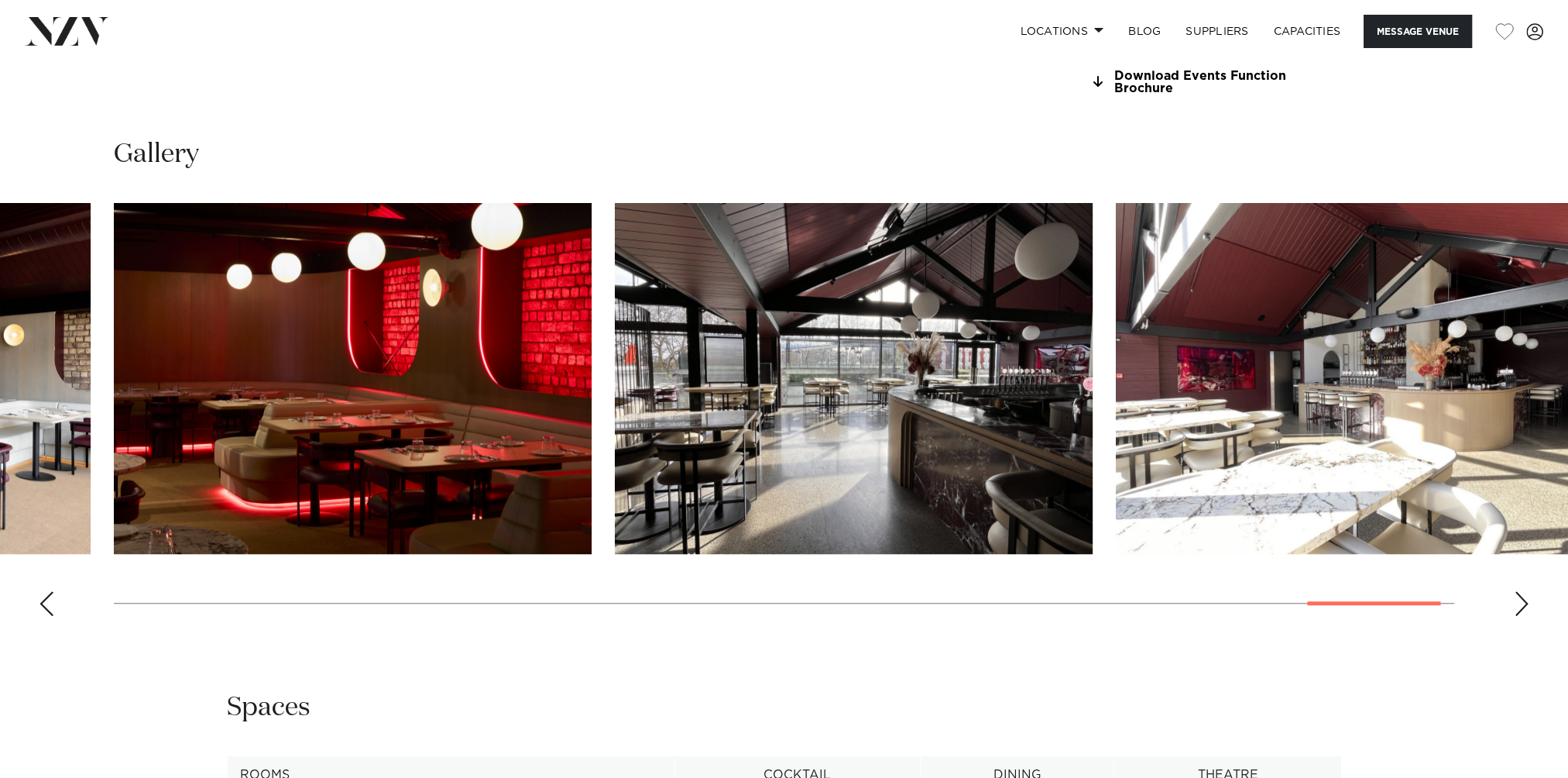
click at [1521, 591] on div "Next slide" at bounding box center [1521, 603] width 15 height 25
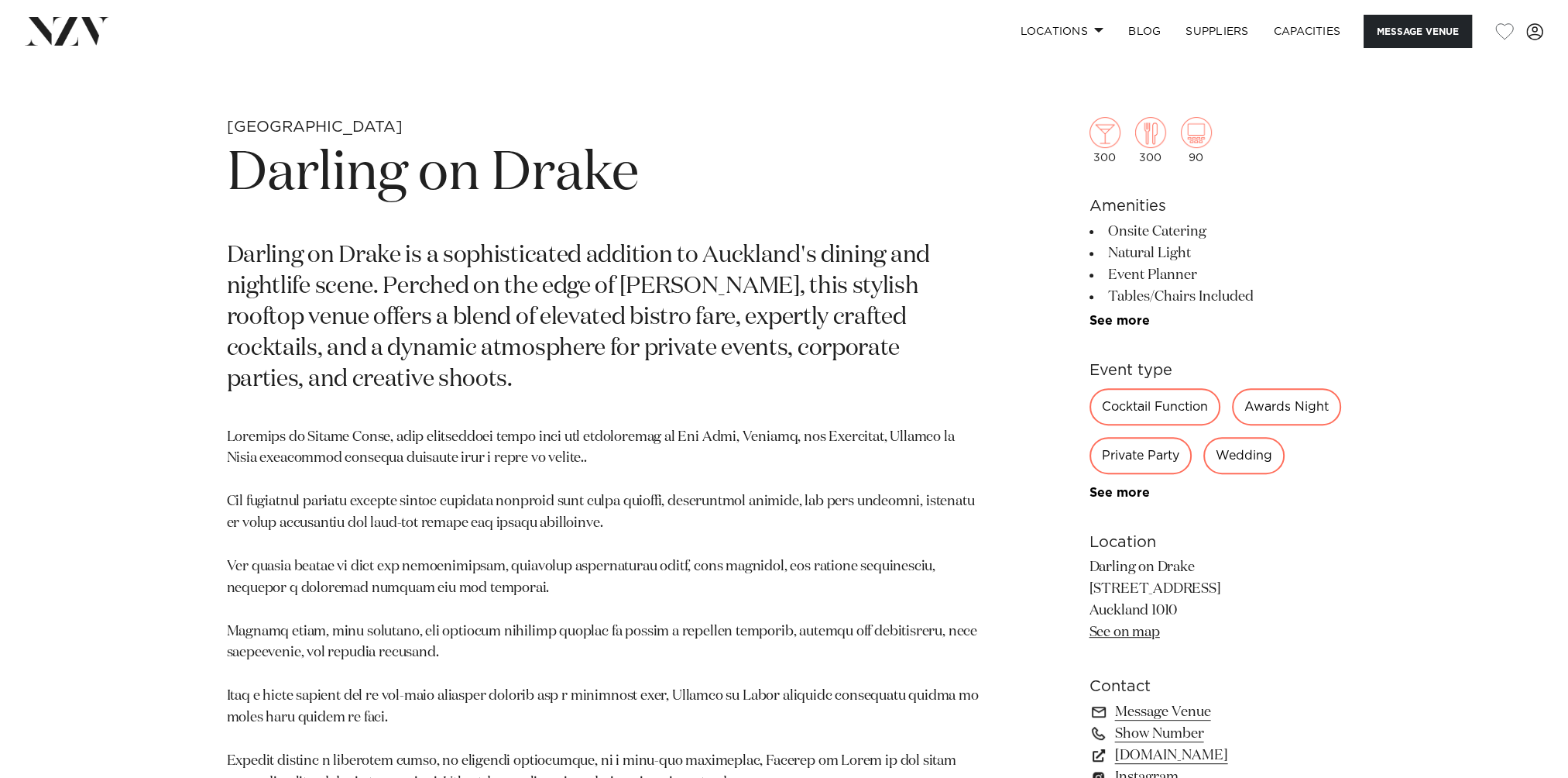
scroll to position [930, 0]
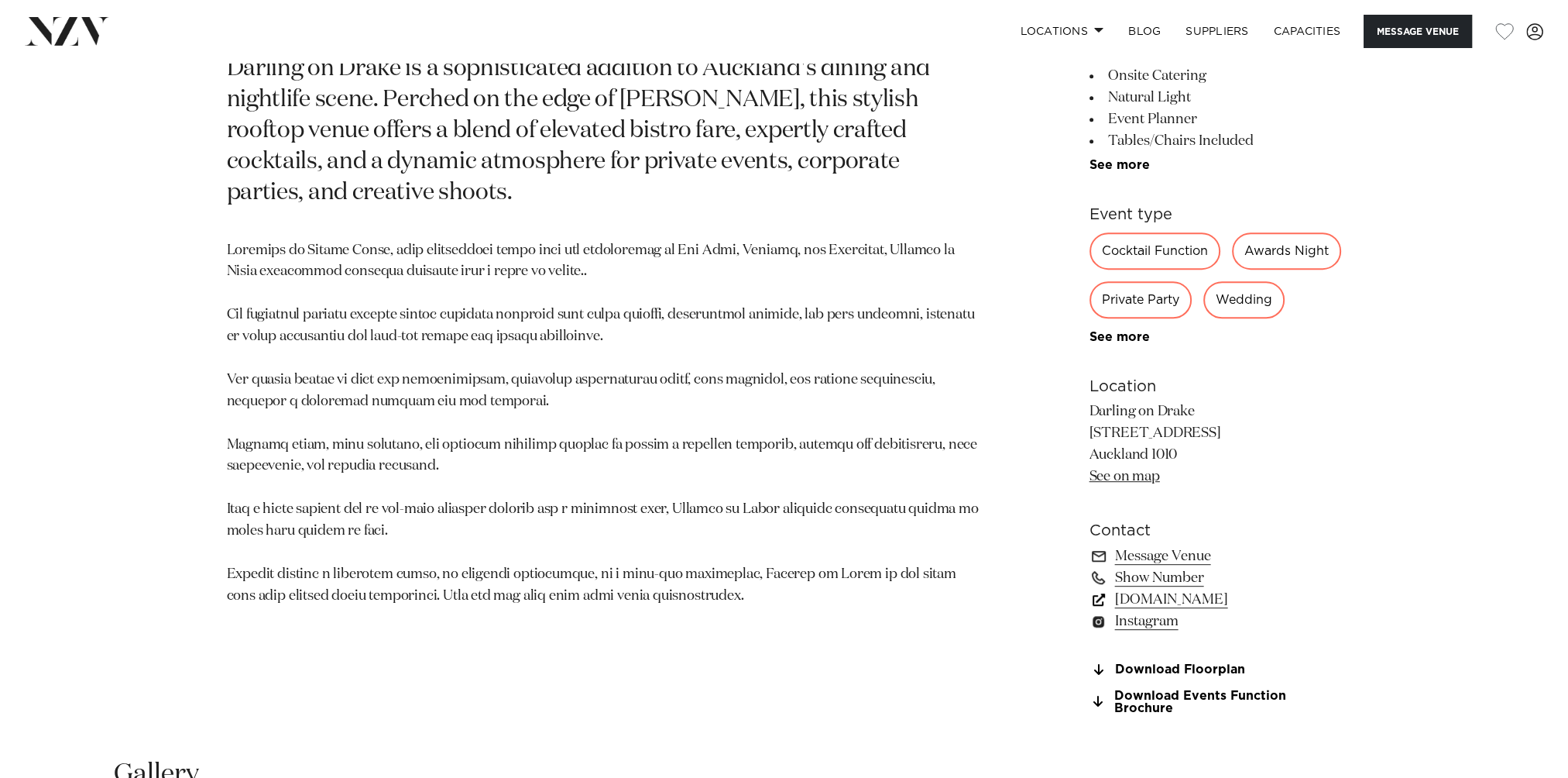
click at [1202, 596] on link "[DOMAIN_NAME]" at bounding box center [1215, 599] width 252 height 21
